Goal: Information Seeking & Learning: Learn about a topic

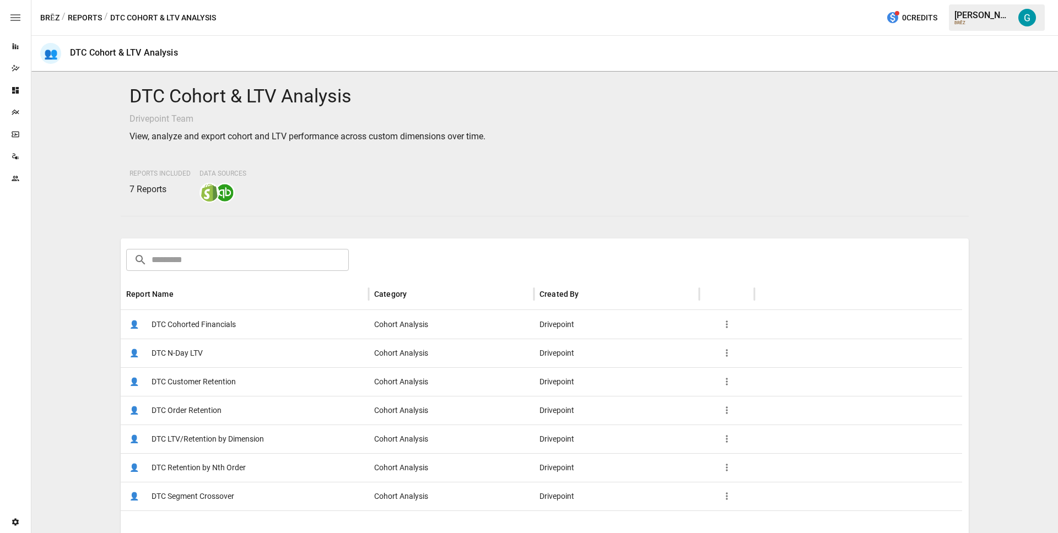
click at [201, 381] on span "DTC Customer Retention" at bounding box center [194, 382] width 84 height 28
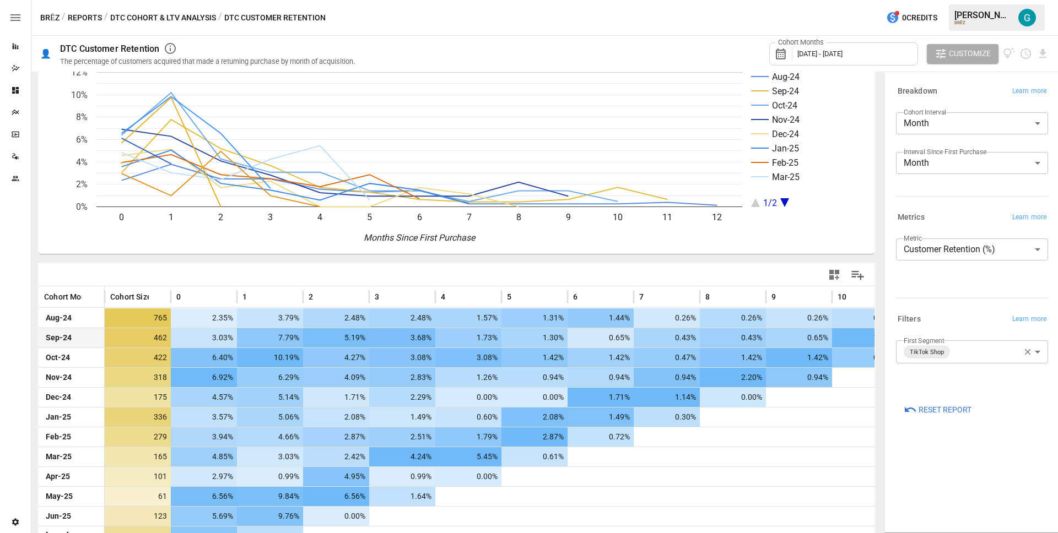
scroll to position [93, 0]
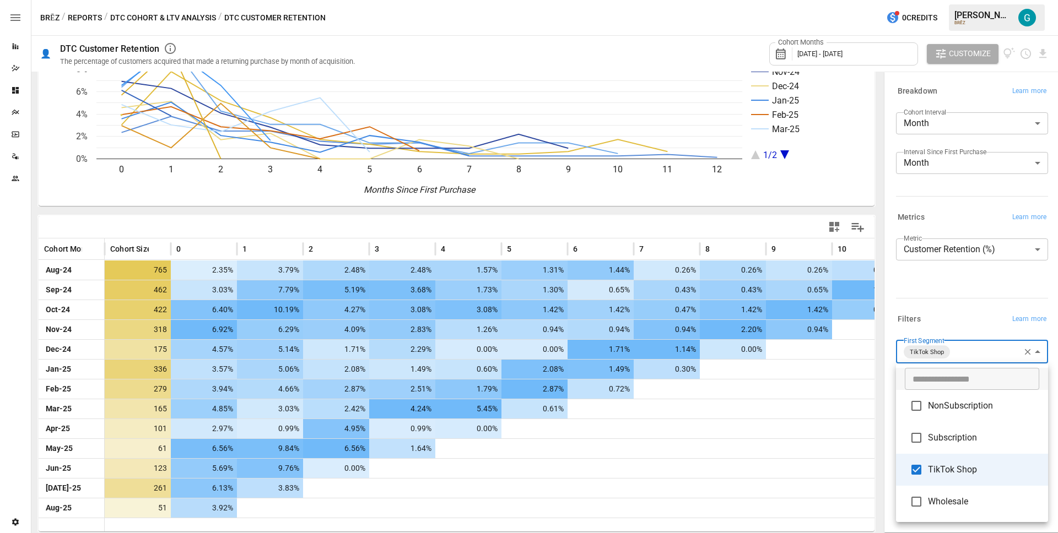
click at [1009, 0] on body "Reports Dazzler Studio Dashboards Plans SmartModel ™ Data Sources Team Settings…" at bounding box center [529, 0] width 1058 height 0
click at [971, 443] on span "Subscription" at bounding box center [983, 437] width 111 height 13
click at [967, 477] on li "TikTok Shop" at bounding box center [972, 470] width 152 height 32
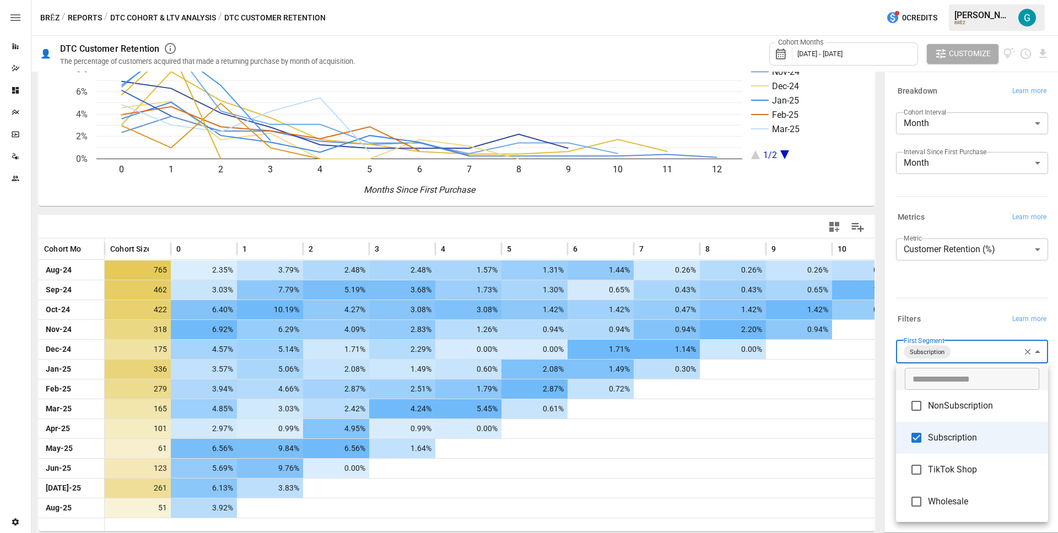
click at [968, 286] on div at bounding box center [529, 266] width 1058 height 533
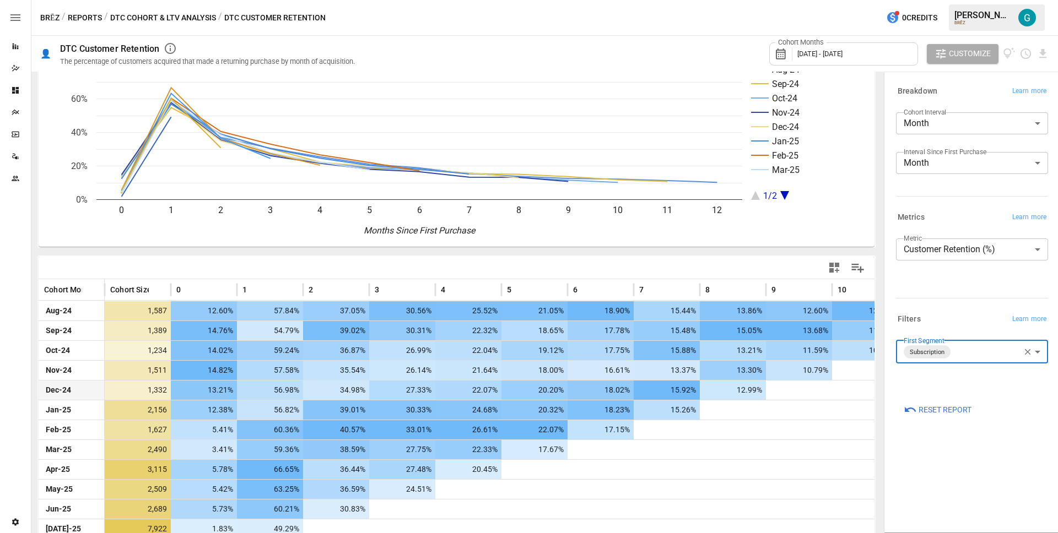
scroll to position [93, 0]
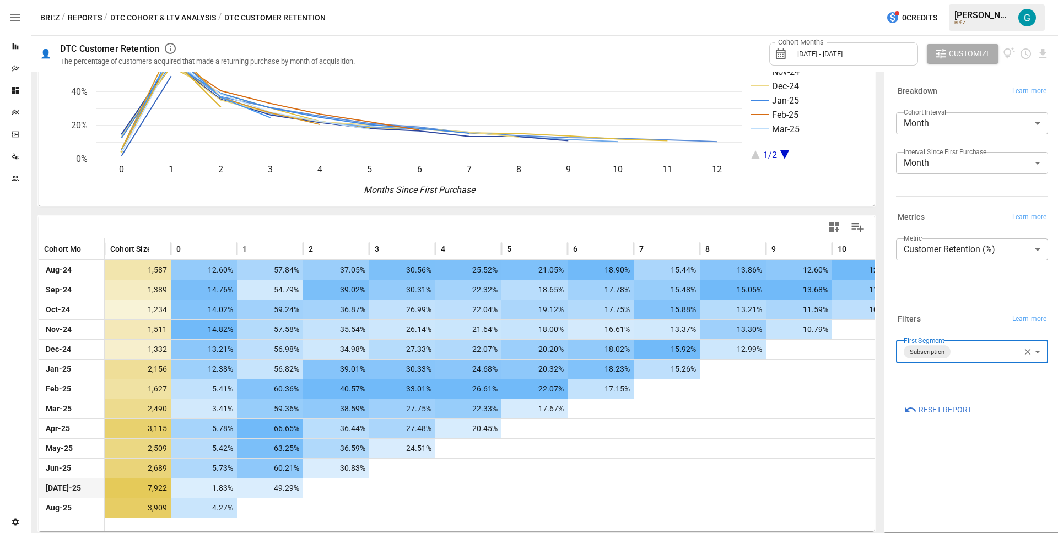
click at [572, 486] on div at bounding box center [600, 488] width 66 height 19
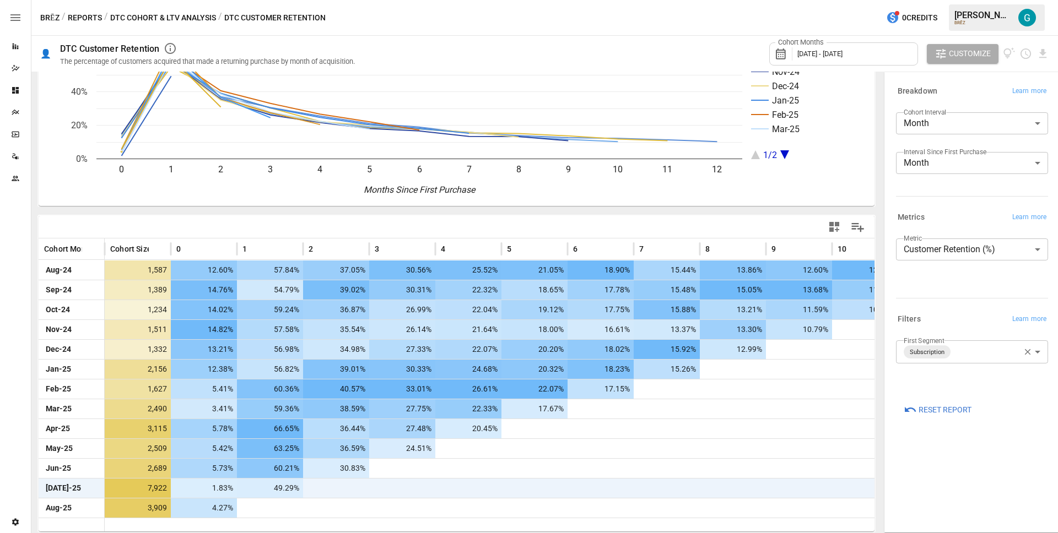
click at [956, 0] on body "Reports Dazzler Studio Dashboards Plans SmartModel ™ Data Sources Team Settings…" at bounding box center [529, 0] width 1058 height 0
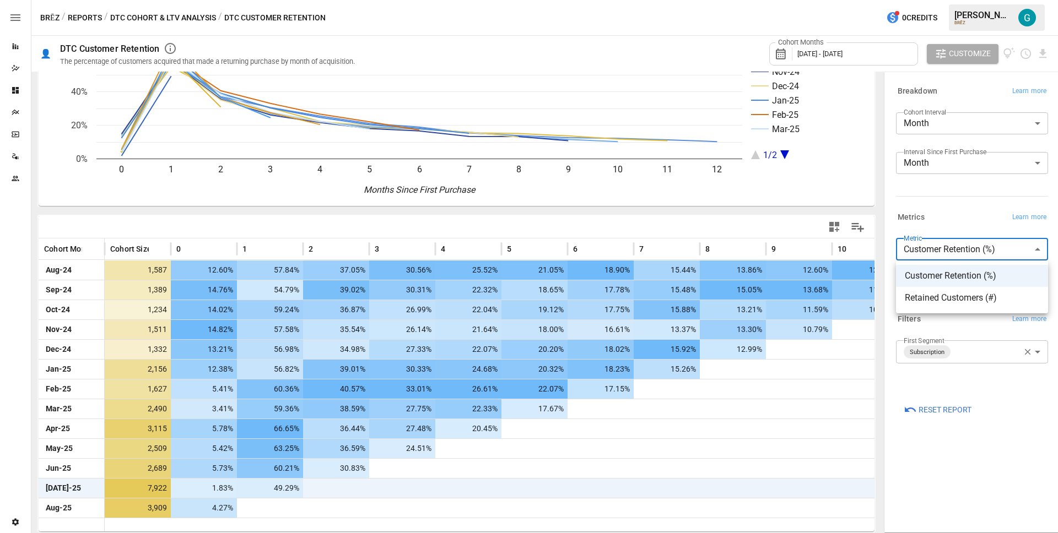
click at [960, 212] on div at bounding box center [529, 266] width 1058 height 533
click at [960, 0] on body "Reports Dazzler Studio Dashboards Plans SmartModel ™ Data Sources Team Settings…" at bounding box center [529, 0] width 1058 height 0
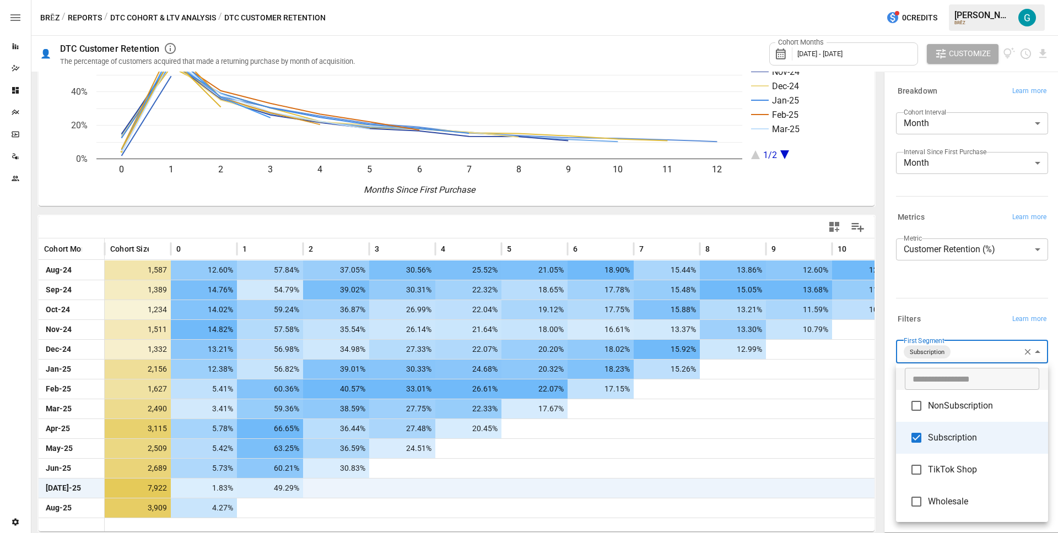
drag, startPoint x: 964, startPoint y: 401, endPoint x: 964, endPoint y: 425, distance: 23.7
click at [964, 401] on span "NonSubscription" at bounding box center [983, 405] width 111 height 13
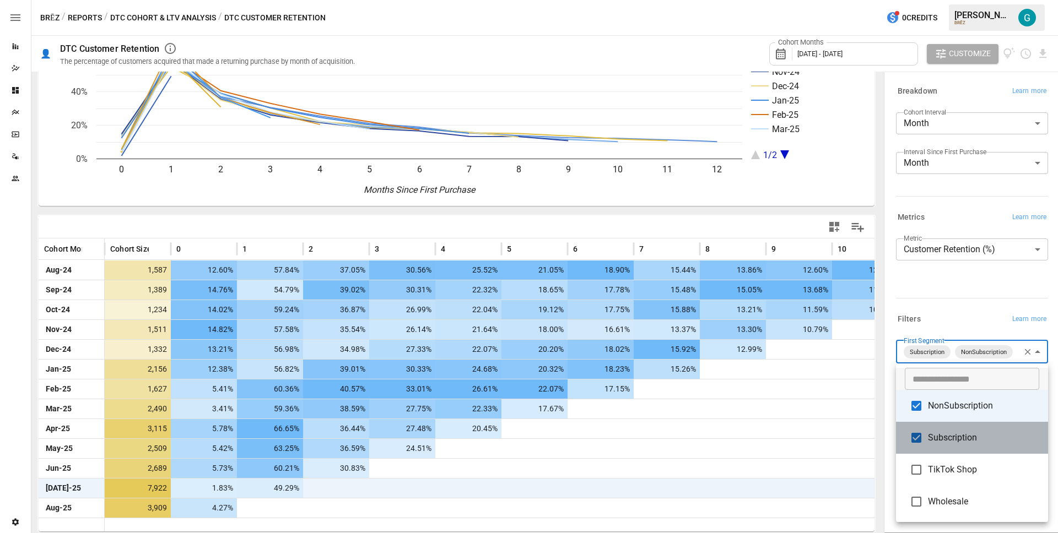
click at [966, 447] on li "Subscription" at bounding box center [972, 438] width 152 height 32
type input "**********"
click at [948, 298] on div at bounding box center [529, 266] width 1058 height 533
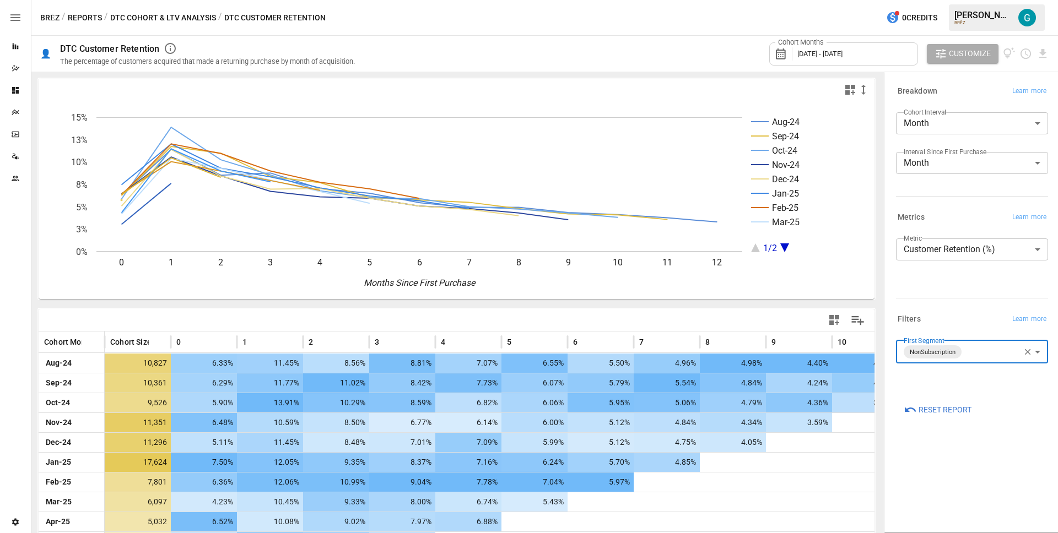
click at [976, 0] on body "Reports Dazzler Studio Dashboards Plans SmartModel ™ Data Sources Team Settings…" at bounding box center [529, 0] width 1058 height 0
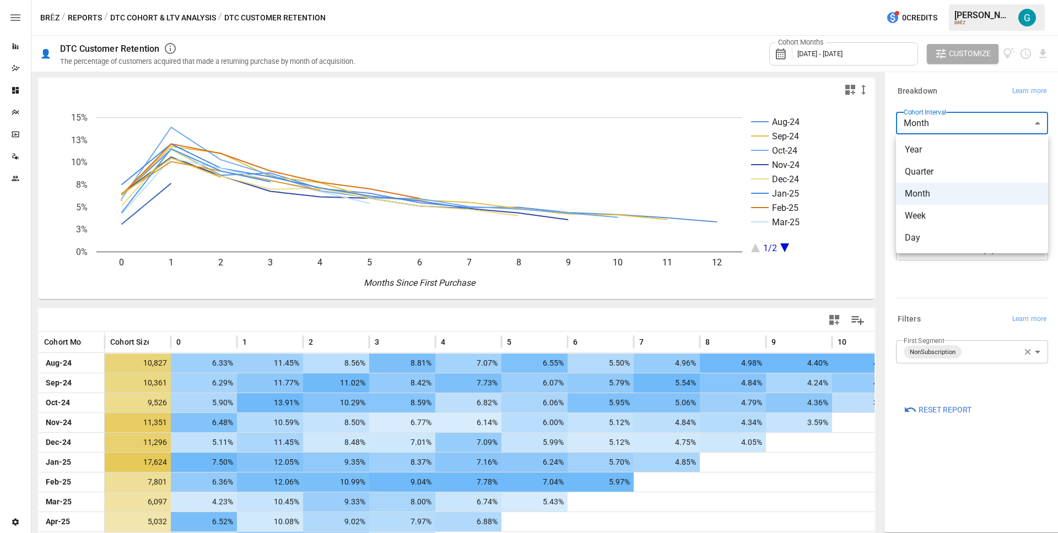
click at [945, 169] on span "Quarter" at bounding box center [972, 171] width 134 height 13
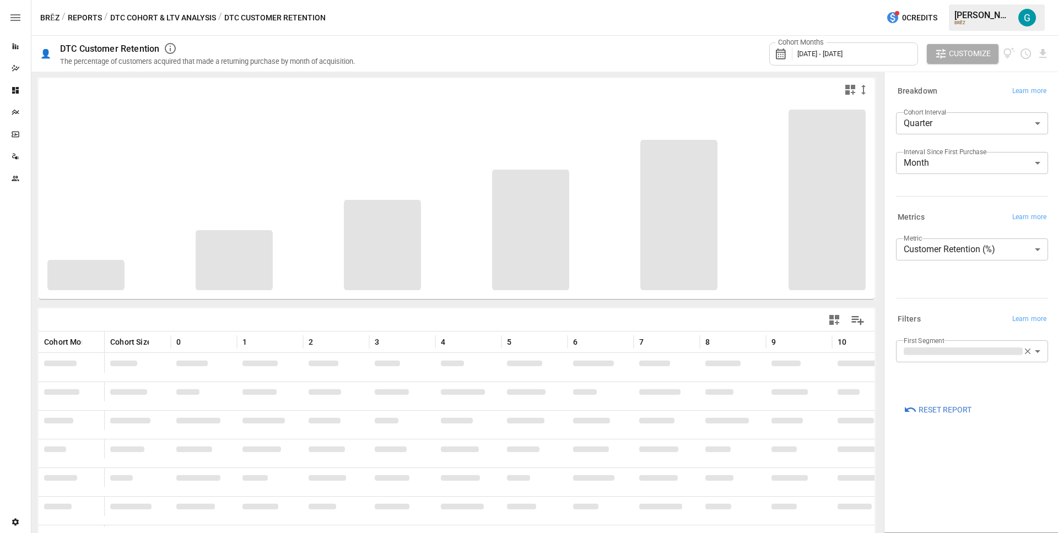
click at [962, 95] on div "Breakdown Learn more" at bounding box center [972, 91] width 152 height 15
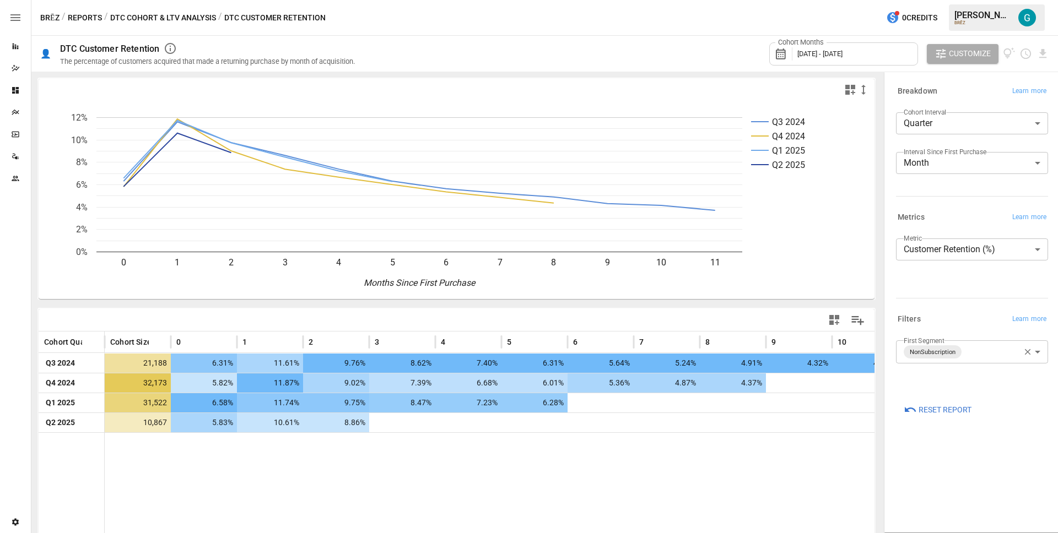
click at [842, 55] on span "[DATE] - [DATE]" at bounding box center [819, 54] width 45 height 8
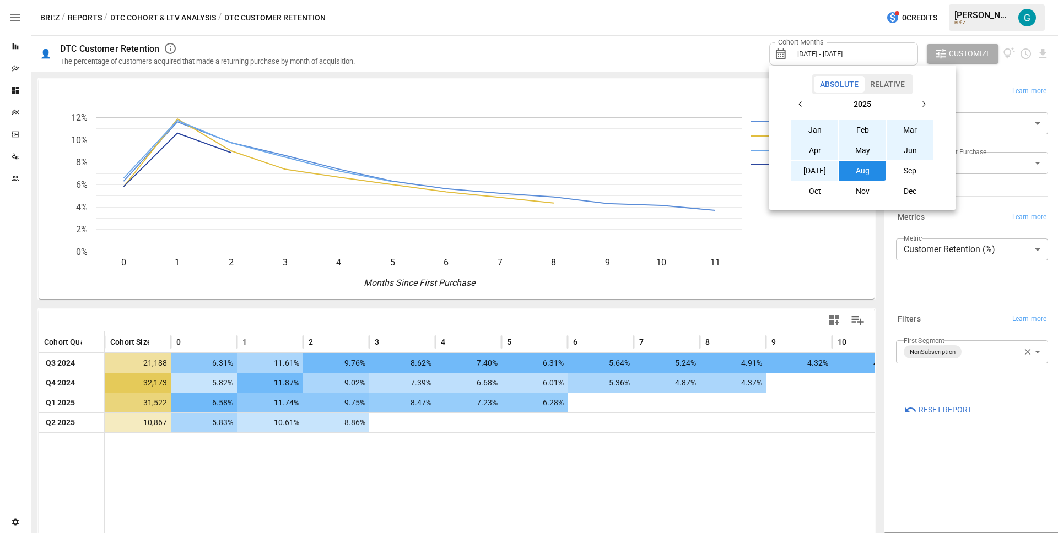
click at [797, 103] on icon "button" at bounding box center [800, 104] width 9 height 9
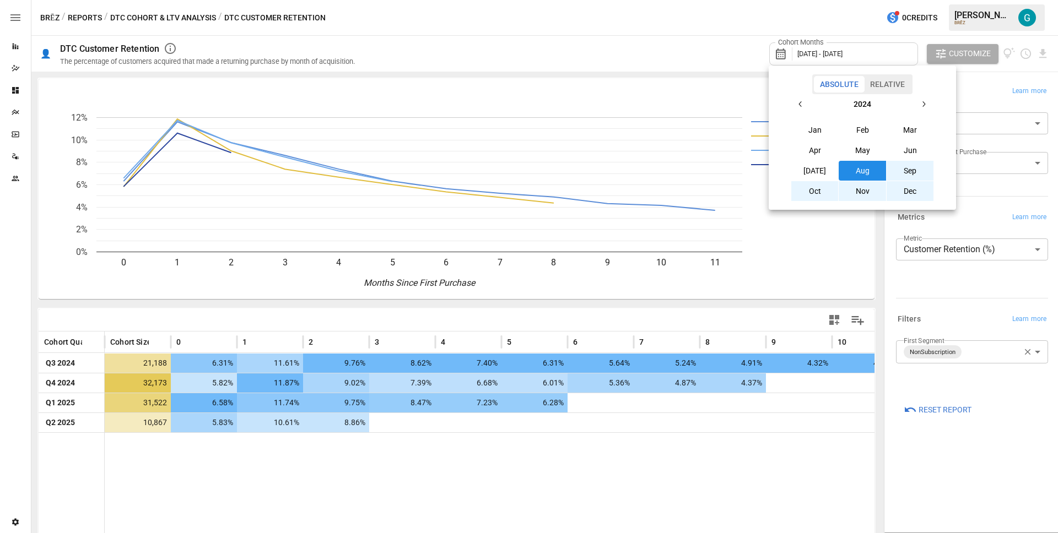
click at [797, 103] on icon "button" at bounding box center [800, 104] width 9 height 9
click at [808, 134] on button "Jan" at bounding box center [814, 130] width 47 height 20
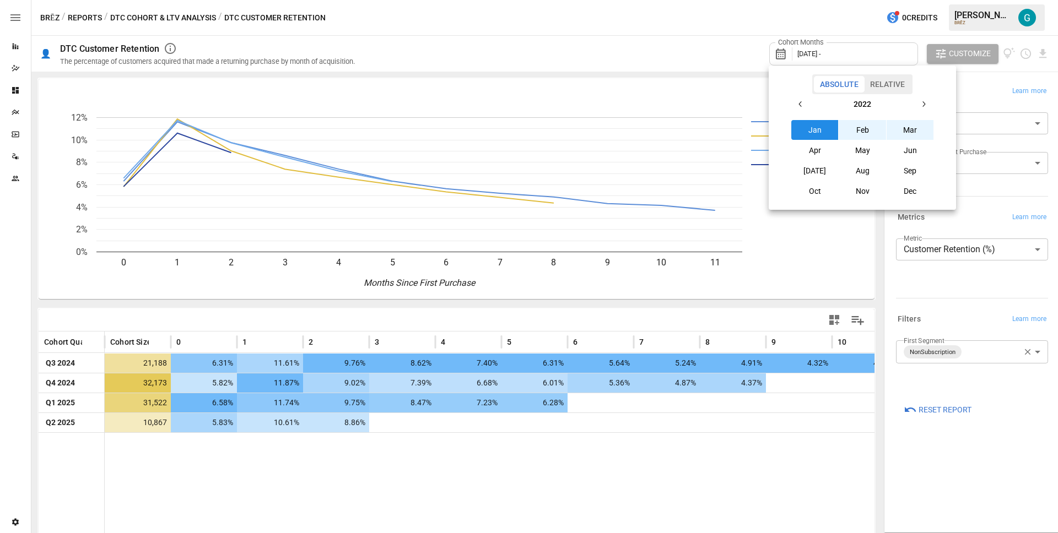
click at [921, 105] on icon "button" at bounding box center [923, 104] width 9 height 9
click at [928, 104] on button "button" at bounding box center [923, 104] width 20 height 20
click at [909, 197] on button "Dec" at bounding box center [909, 191] width 47 height 20
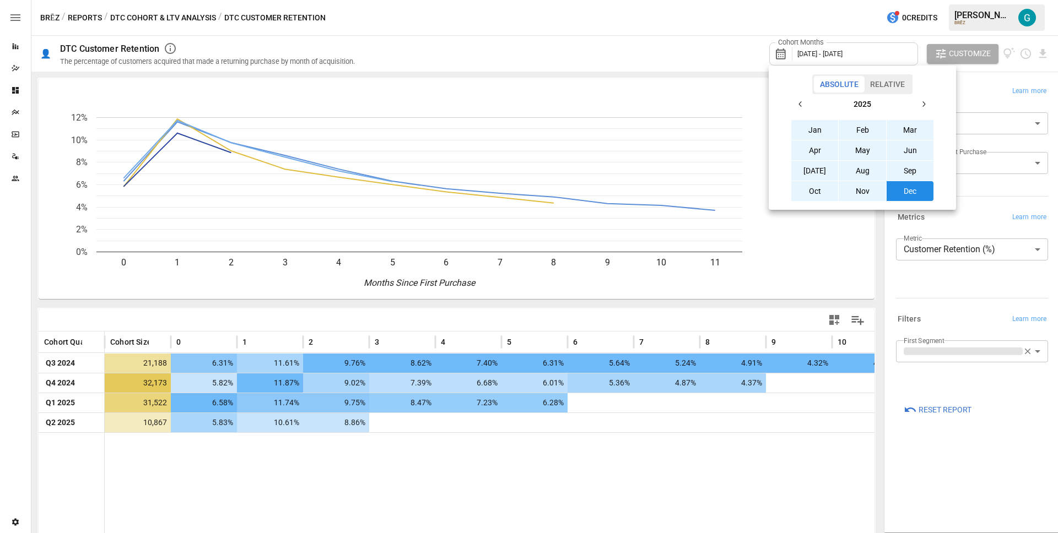
click at [1018, 179] on div at bounding box center [529, 266] width 1058 height 533
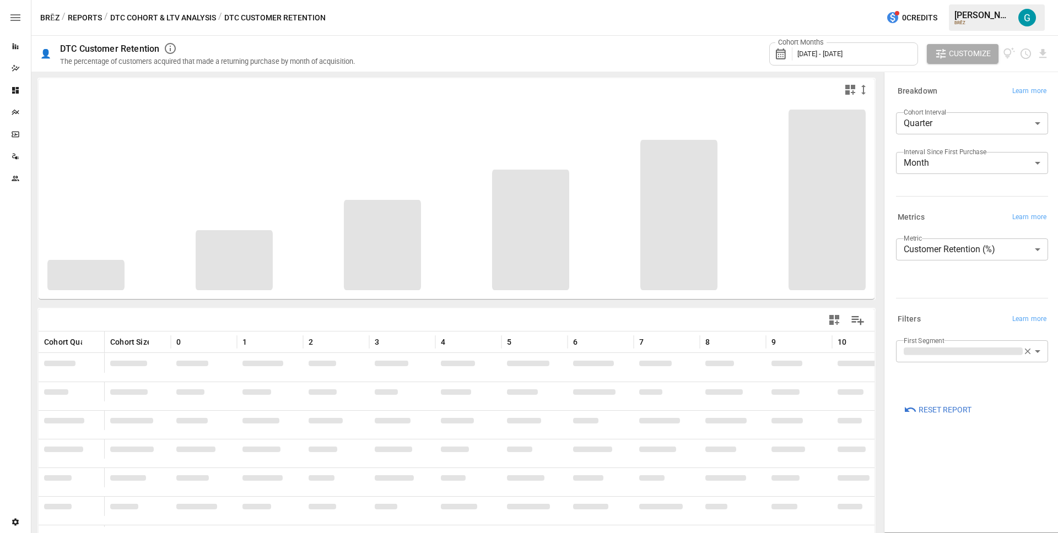
click at [621, 66] on div "Cohort Months [DATE] - [DATE] Customize" at bounding box center [708, 54] width 681 height 36
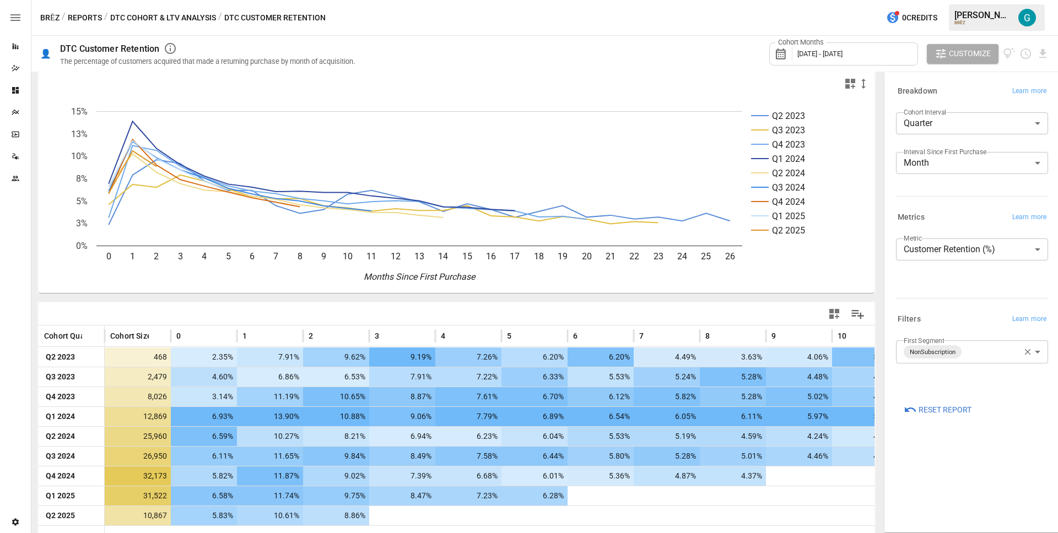
scroll to position [14, 0]
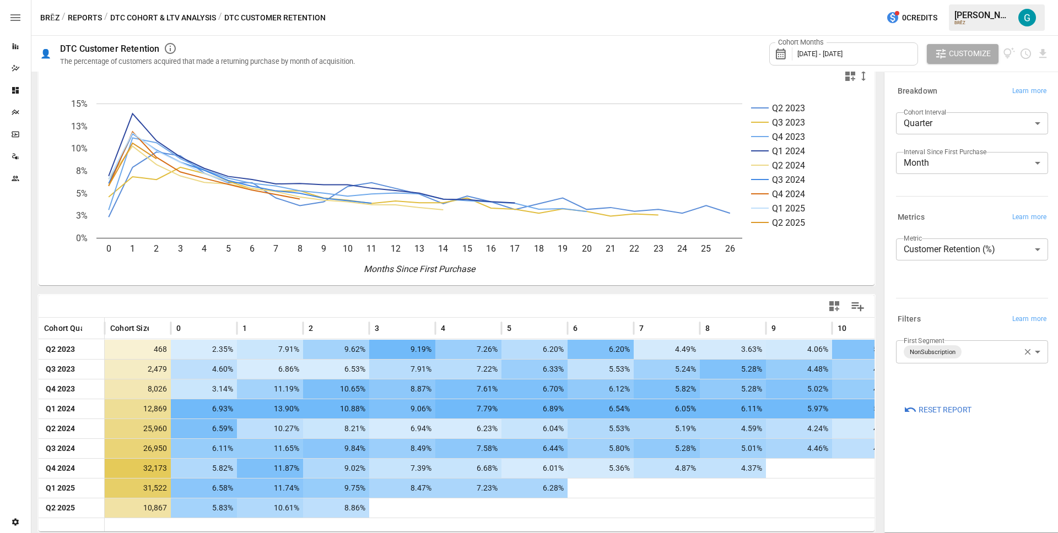
click at [823, 53] on span "[DATE] - [DATE]" at bounding box center [819, 54] width 45 height 8
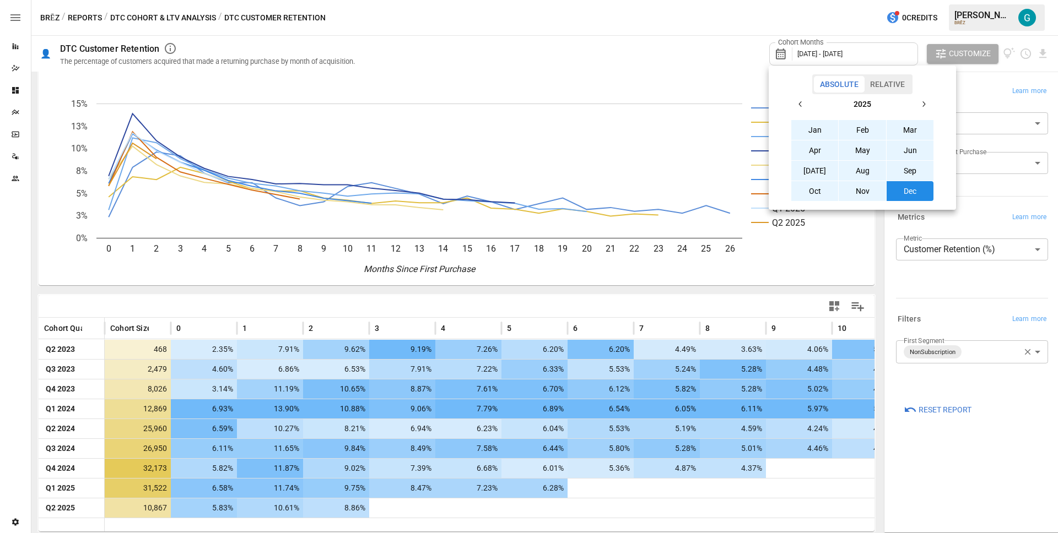
click at [805, 105] on button "button" at bounding box center [801, 104] width 20 height 20
click at [805, 126] on button "Jan" at bounding box center [814, 130] width 47 height 20
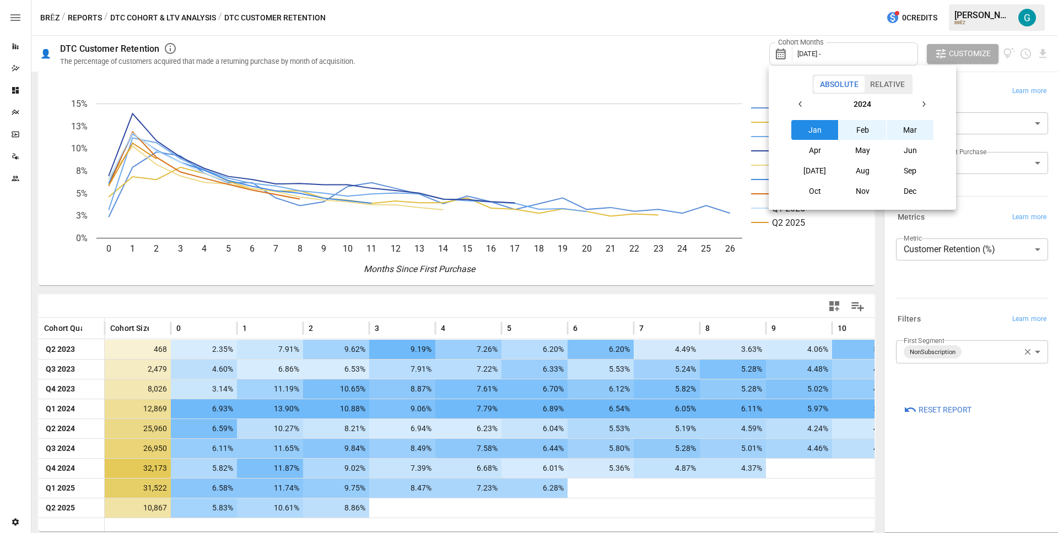
click at [919, 105] on icon "button" at bounding box center [923, 104] width 9 height 9
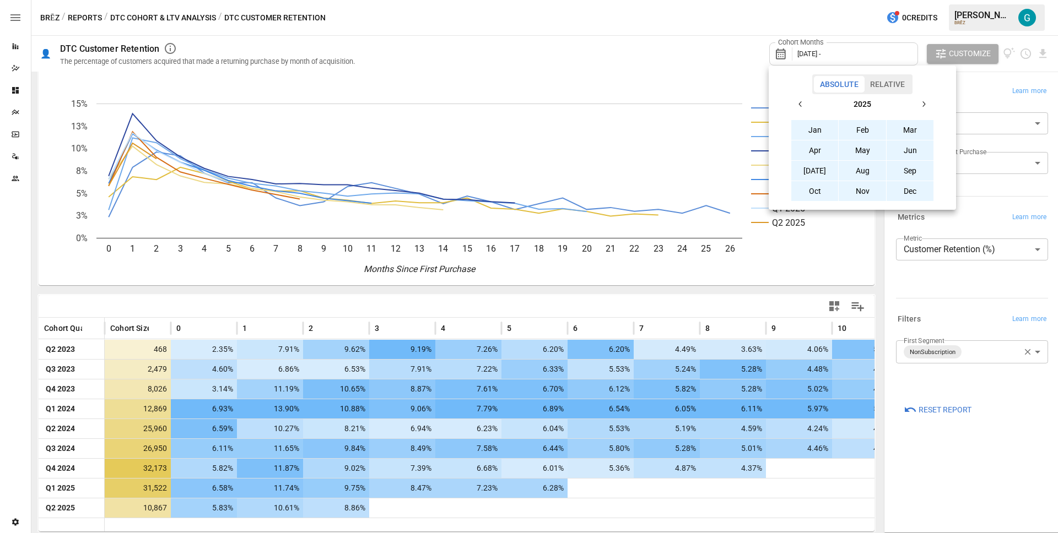
click at [911, 193] on button "Dec" at bounding box center [909, 191] width 47 height 20
click at [983, 192] on div at bounding box center [529, 266] width 1058 height 533
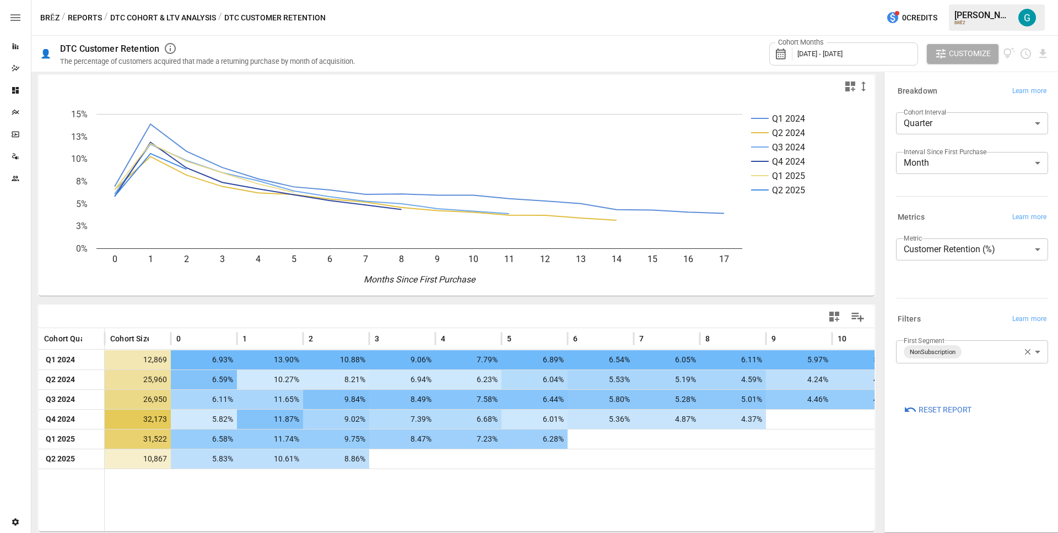
scroll to position [3, 0]
click at [952, 0] on body "Reports Dazzler Studio Dashboards Plans SmartModel ™ Data Sources Team Settings…" at bounding box center [529, 0] width 1058 height 0
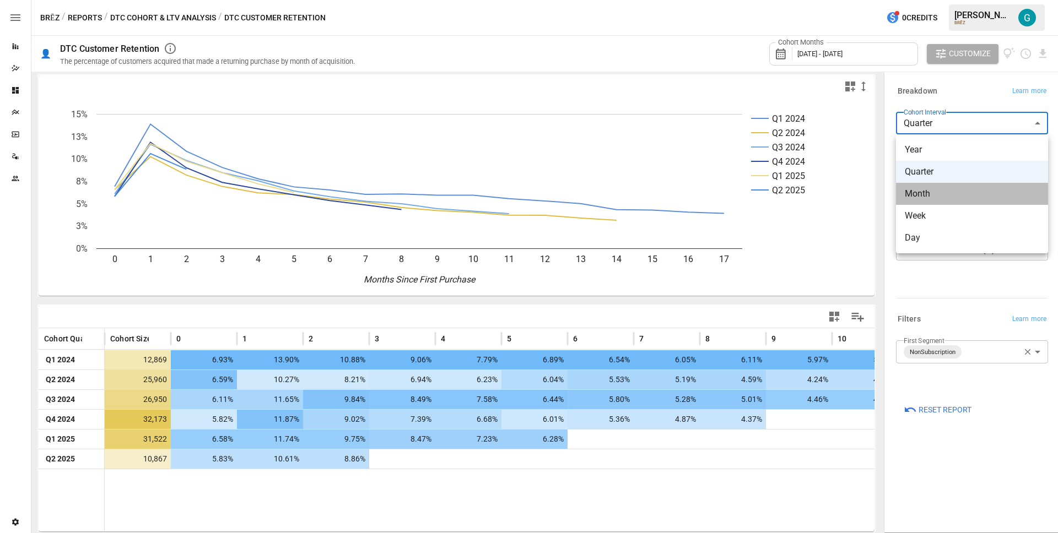
click at [938, 191] on span "Month" at bounding box center [972, 193] width 134 height 13
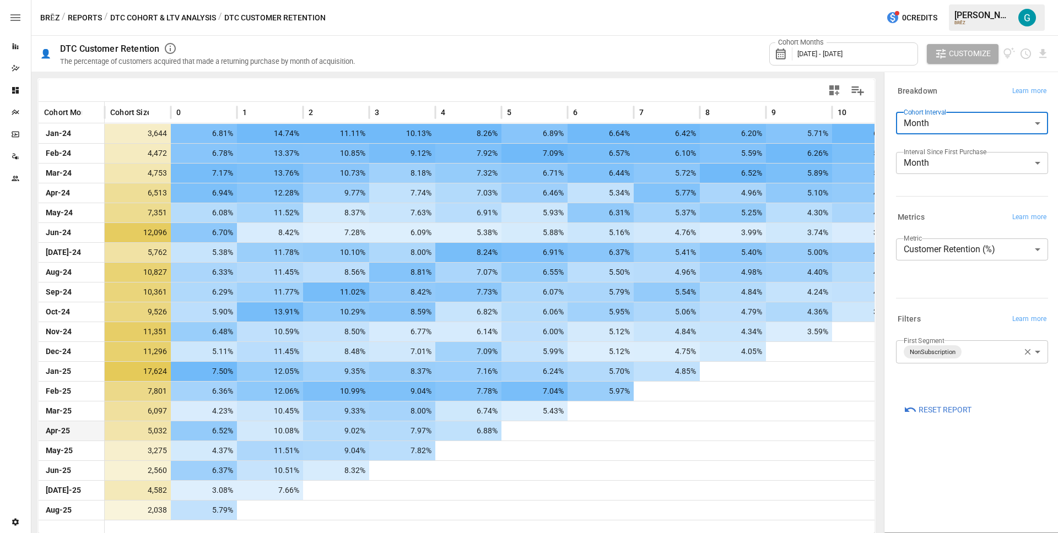
scroll to position [204, 0]
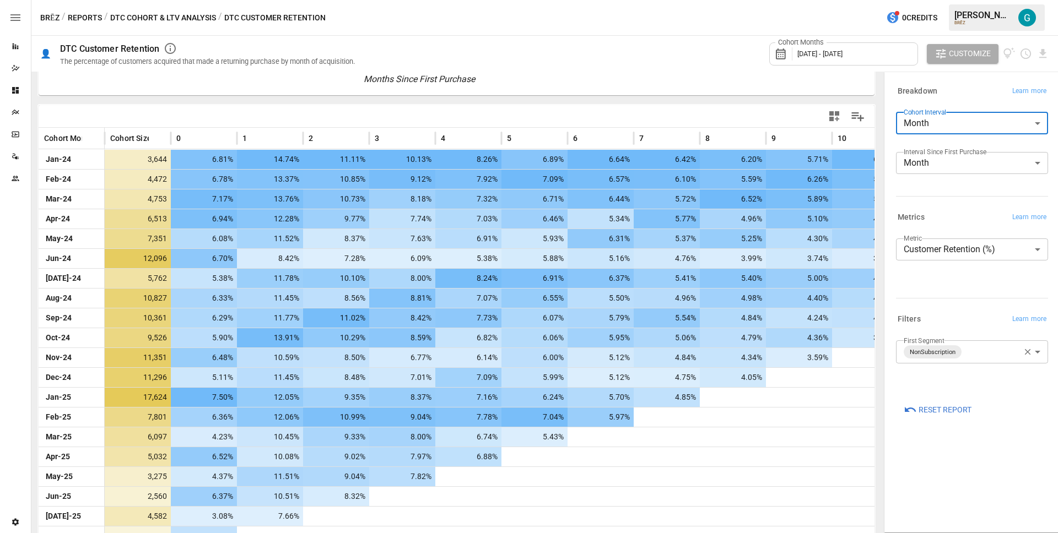
click at [685, 78] on rect "A chart." at bounding box center [419, 79] width 646 height 9
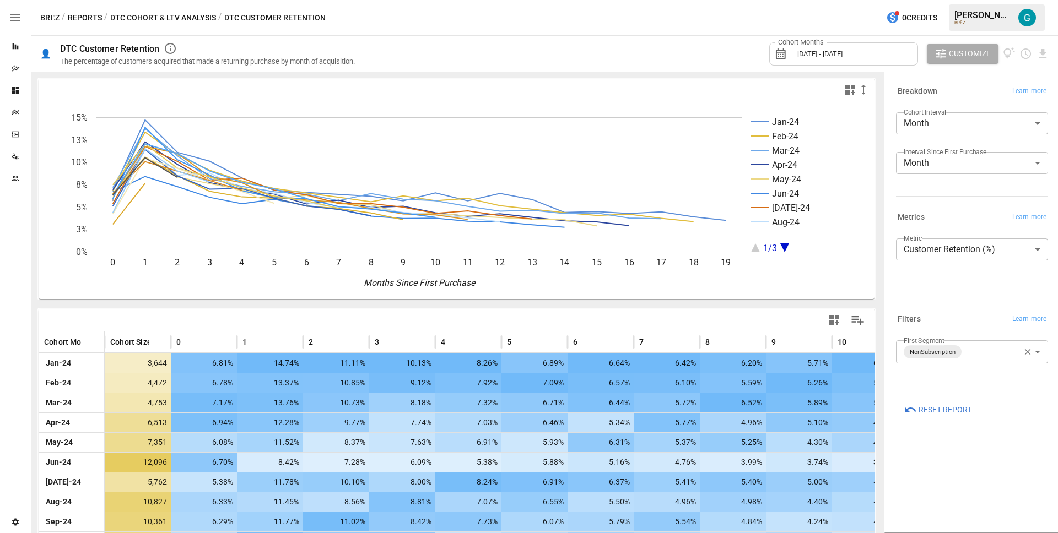
scroll to position [232, 0]
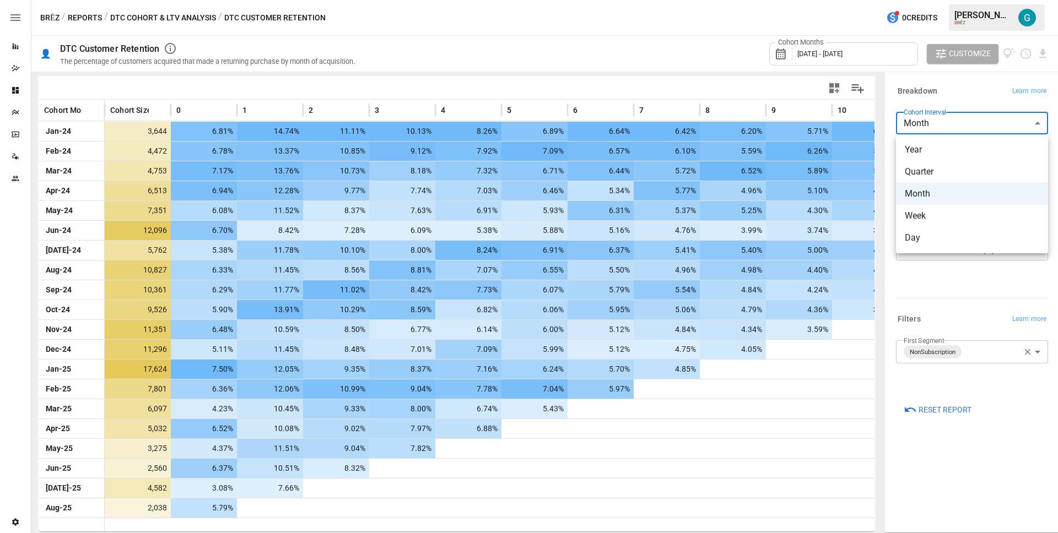
click at [1014, 0] on body "Reports Dazzler Studio Dashboards Plans SmartModel ™ Data Sources Team Settings…" at bounding box center [529, 0] width 1058 height 0
click at [940, 178] on li "Quarter" at bounding box center [972, 172] width 152 height 22
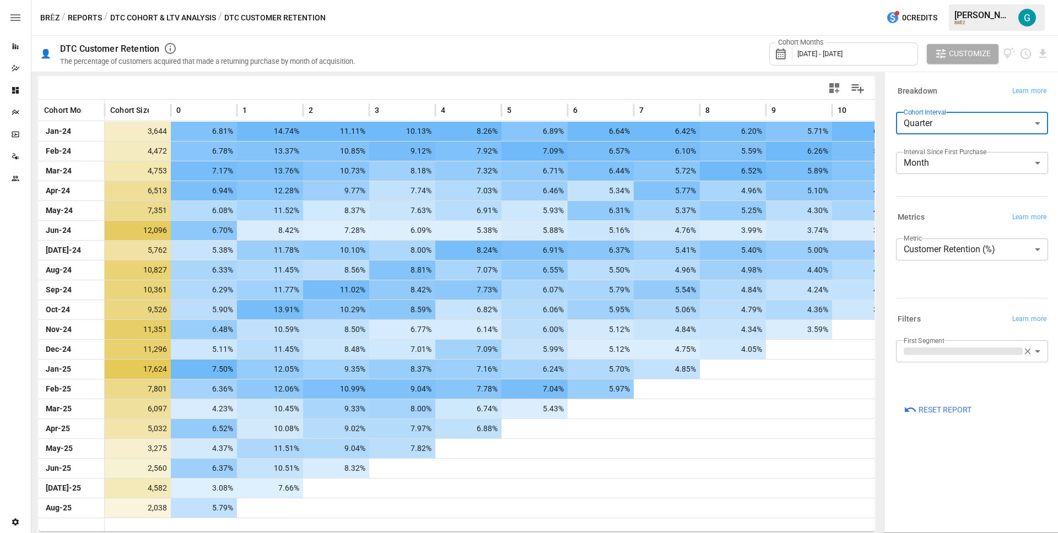
scroll to position [9, 0]
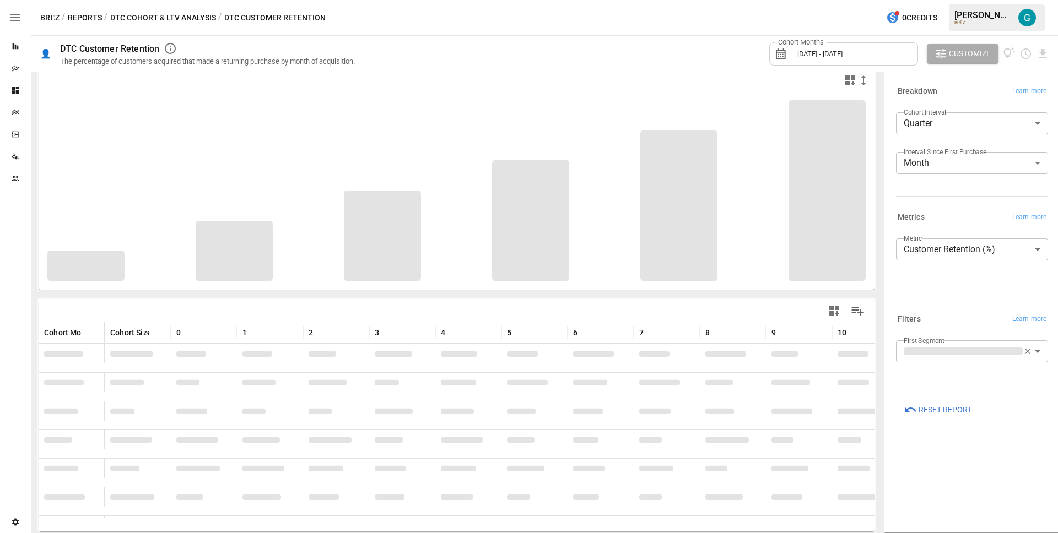
click at [945, 279] on div "**********" at bounding box center [972, 266] width 152 height 55
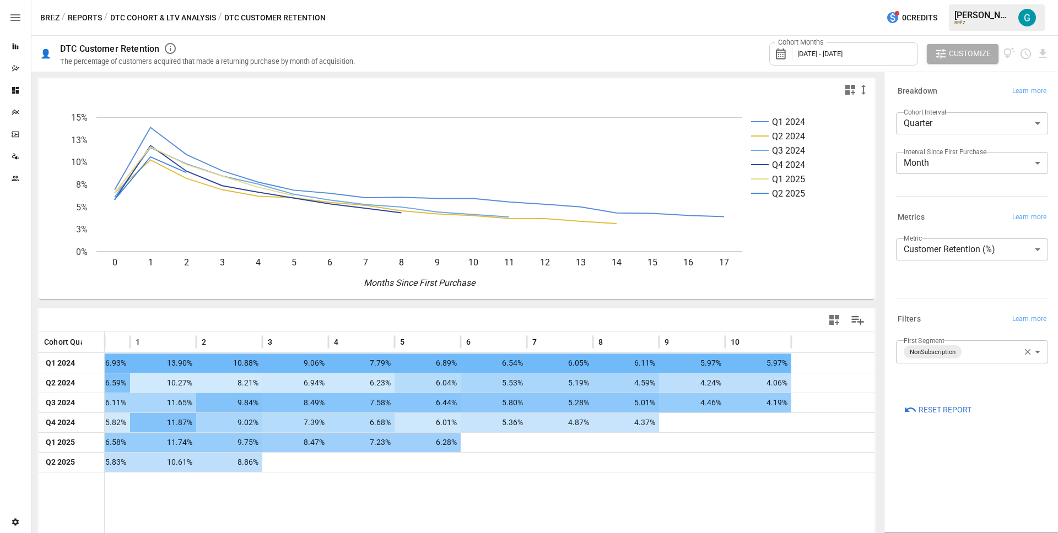
scroll to position [0, 0]
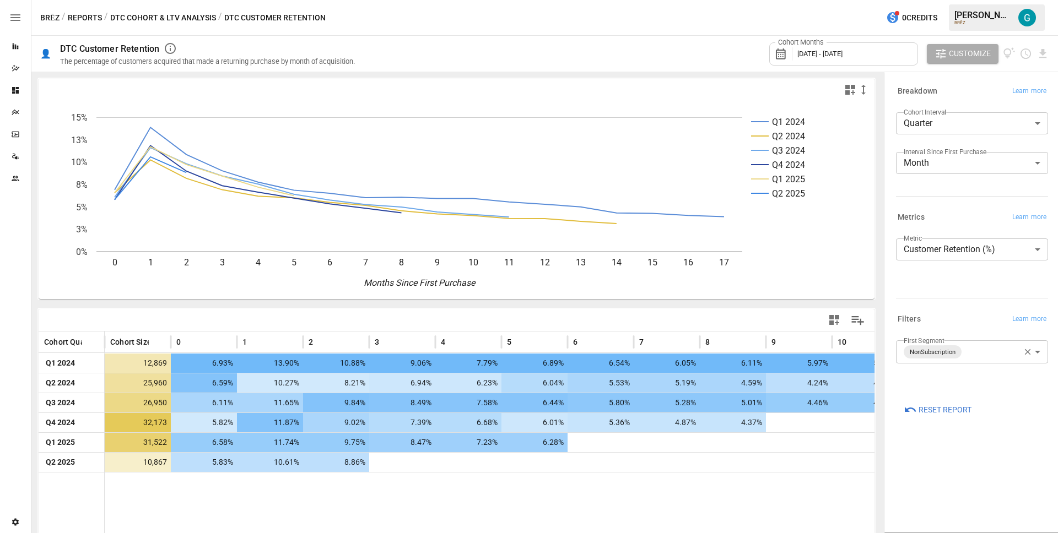
click at [939, 0] on body "Reports Dazzler Studio Dashboards Plans SmartModel ™ Data Sources Team Settings…" at bounding box center [529, 0] width 1058 height 0
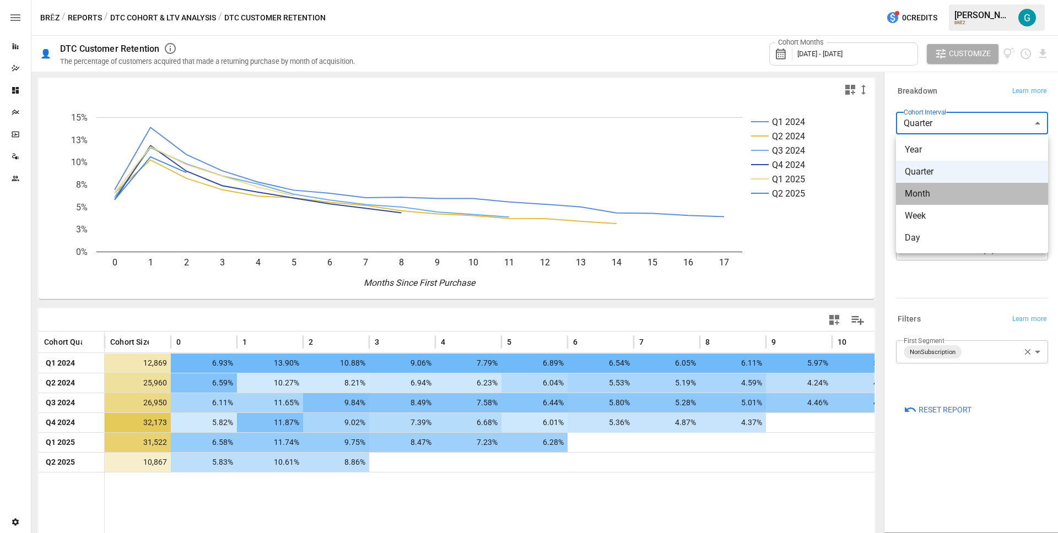
click at [931, 190] on span "Month" at bounding box center [972, 193] width 134 height 13
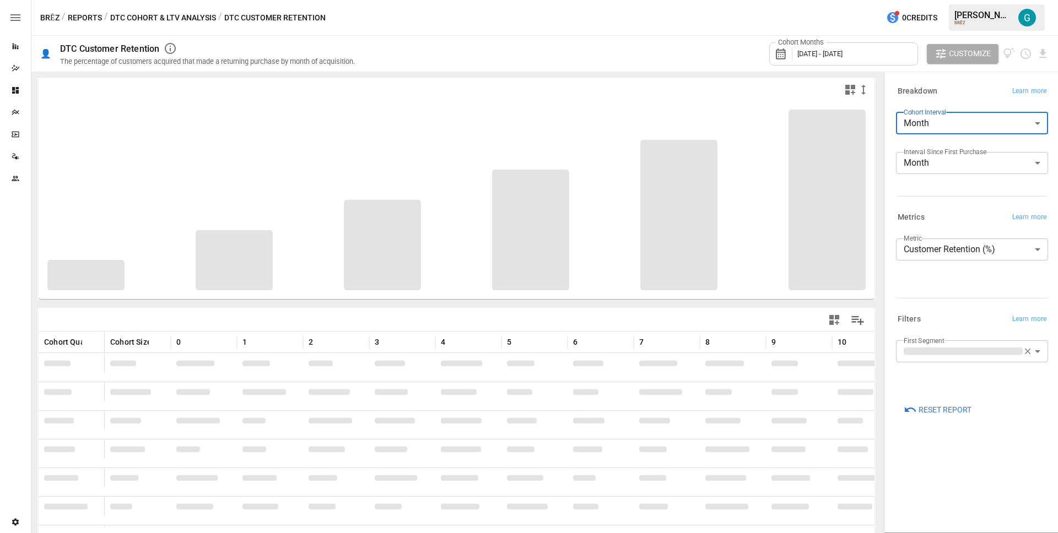
click at [930, 140] on div "Cohort Interval Month ***** ​" at bounding box center [972, 127] width 152 height 31
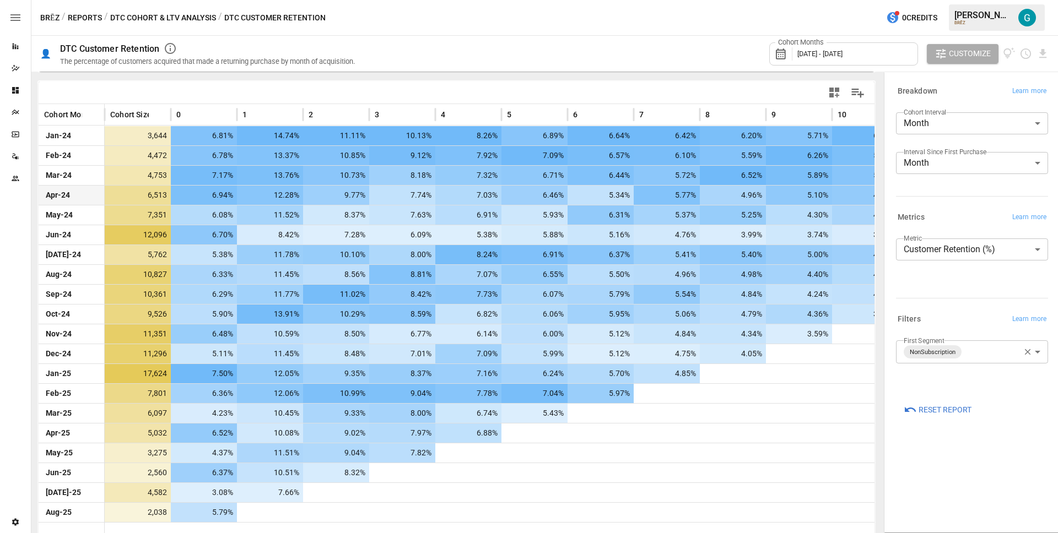
scroll to position [232, 0]
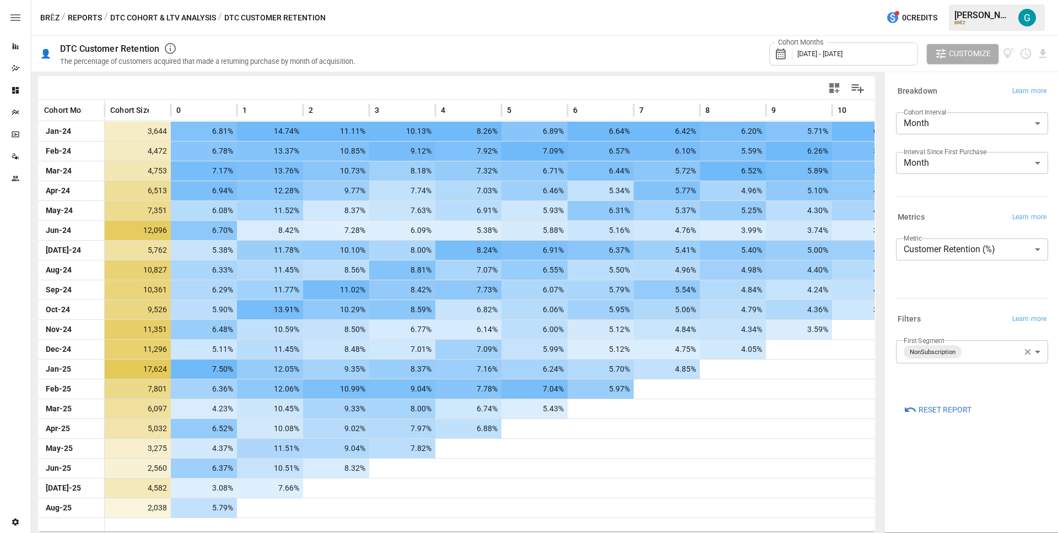
click at [997, 0] on body "Reports Dazzler Studio Dashboards Plans SmartModel ™ Data Sources Team Settings…" at bounding box center [529, 0] width 1058 height 0
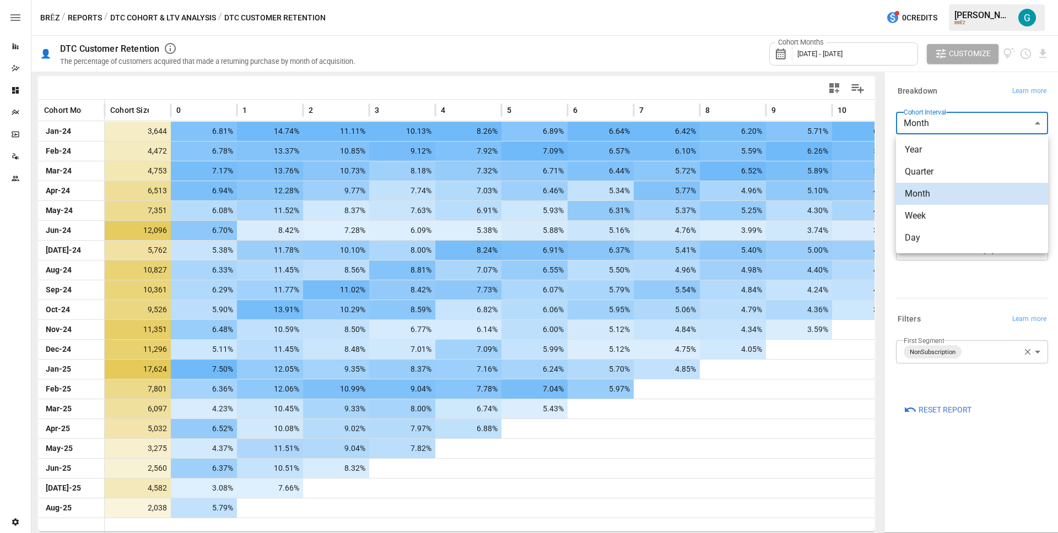
click at [950, 177] on span "Quarter" at bounding box center [972, 171] width 134 height 13
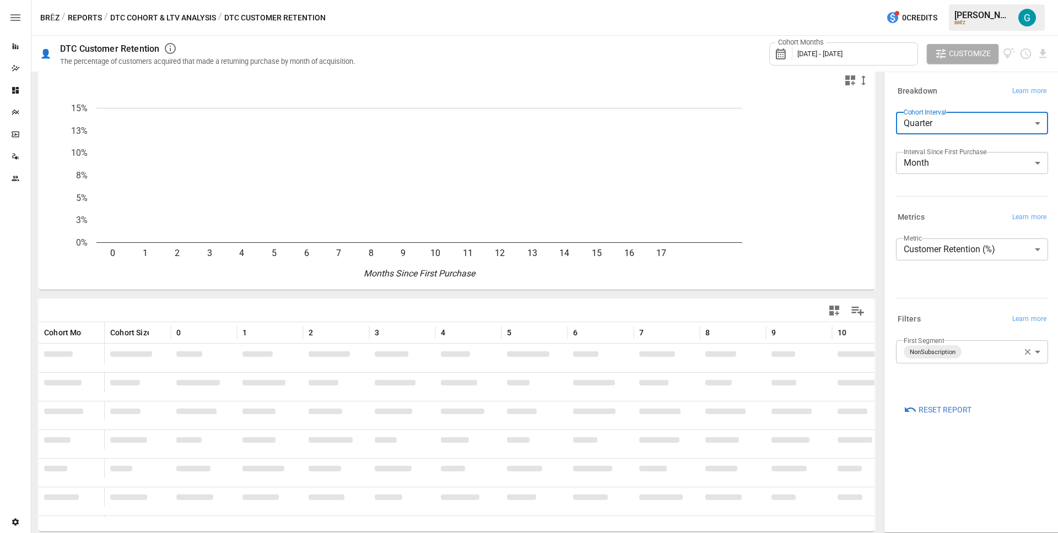
scroll to position [3, 0]
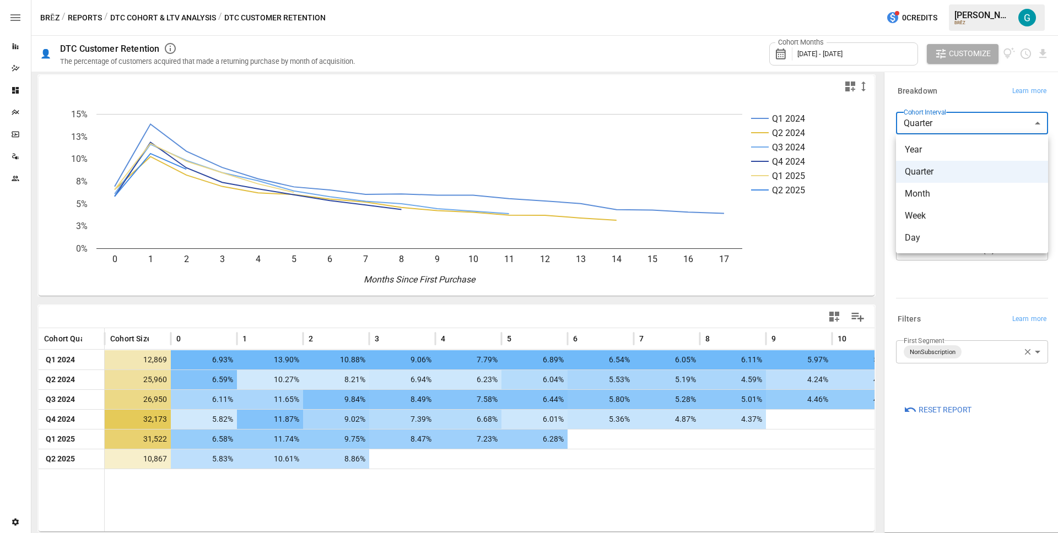
click at [989, 0] on body "Reports Dazzler Studio Dashboards Plans SmartModel ™ Data Sources Team Settings…" at bounding box center [529, 0] width 1058 height 0
click at [931, 188] on span "Month" at bounding box center [972, 193] width 134 height 13
type input "*****"
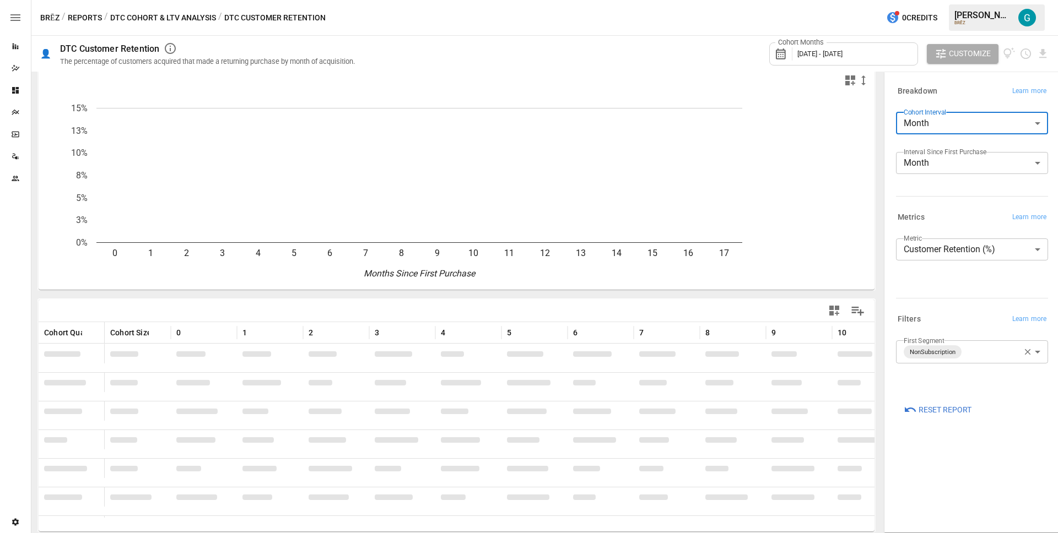
scroll to position [232, 0]
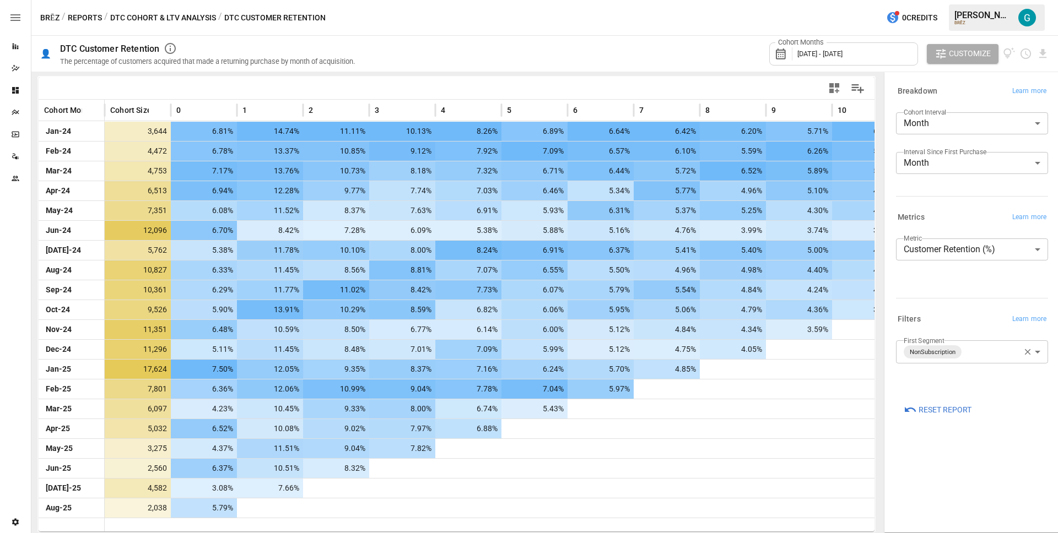
click at [917, 204] on div "Breakdown Learn more Cohort Interval Month ***** ​ Interval Since First Purchas…" at bounding box center [969, 142] width 156 height 126
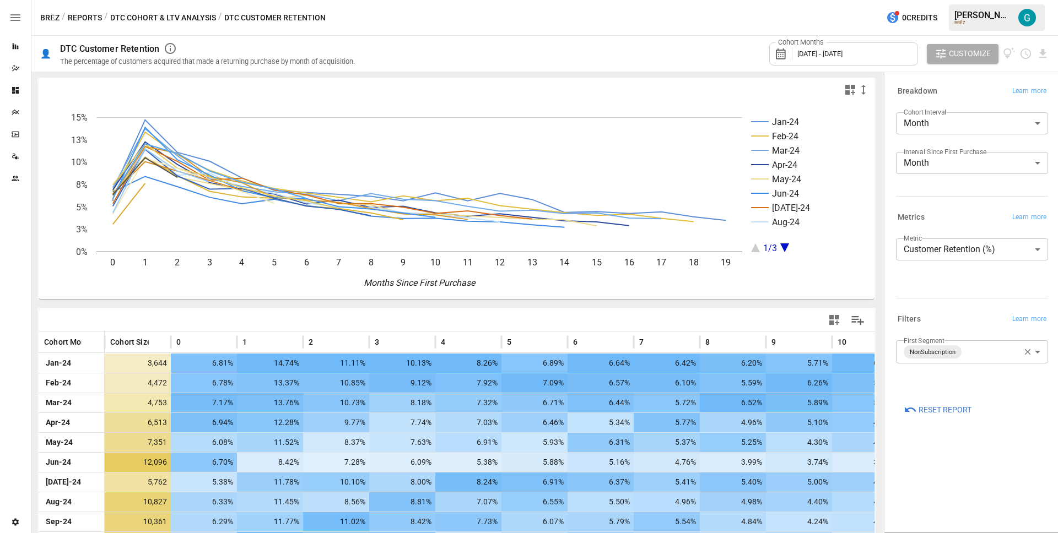
click at [559, 304] on div "Jan-24 Feb-24 Mar-24 Apr-24 May-24 Jun-24 [DATE]-24 Aug-24 1/3 0 1 2 3 4 5 6 7 …" at bounding box center [456, 418] width 841 height 685
